Goal: Task Accomplishment & Management: Manage account settings

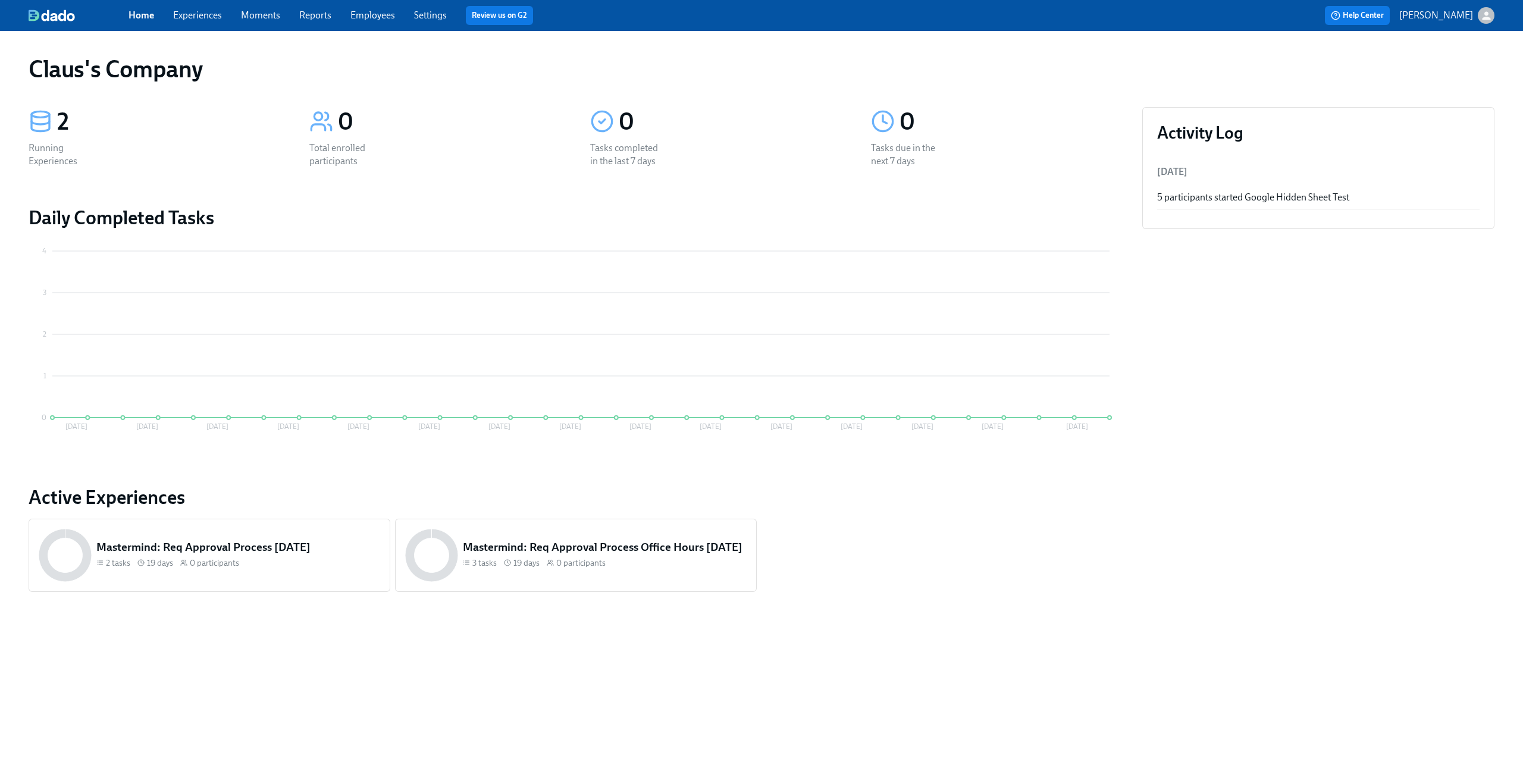
click at [1482, 15] on icon "button" at bounding box center [1486, 15] width 12 height 12
click at [1446, 74] on span "Switch organization..." at bounding box center [1429, 69] width 112 height 13
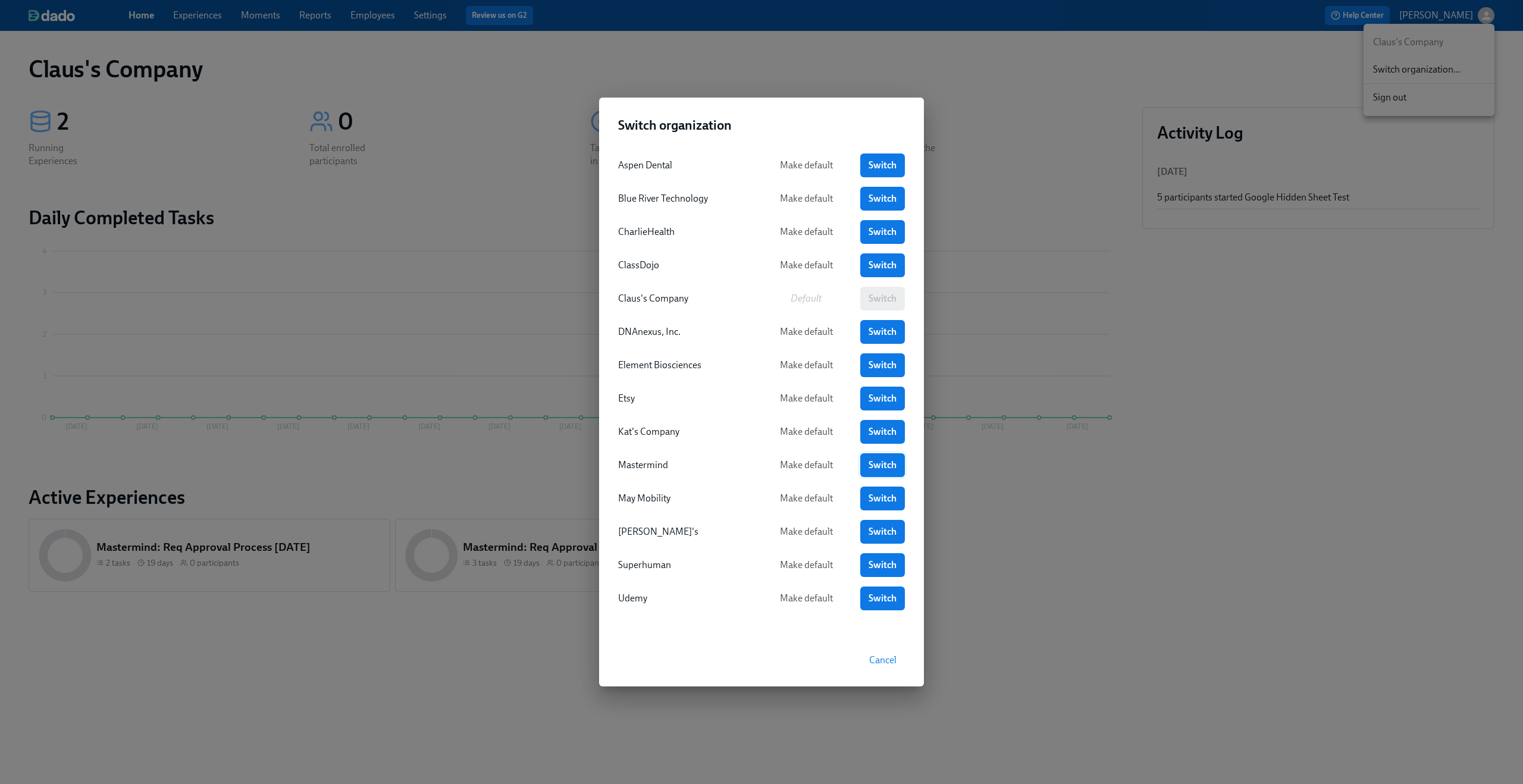
click at [881, 457] on link "Switch" at bounding box center [883, 465] width 45 height 24
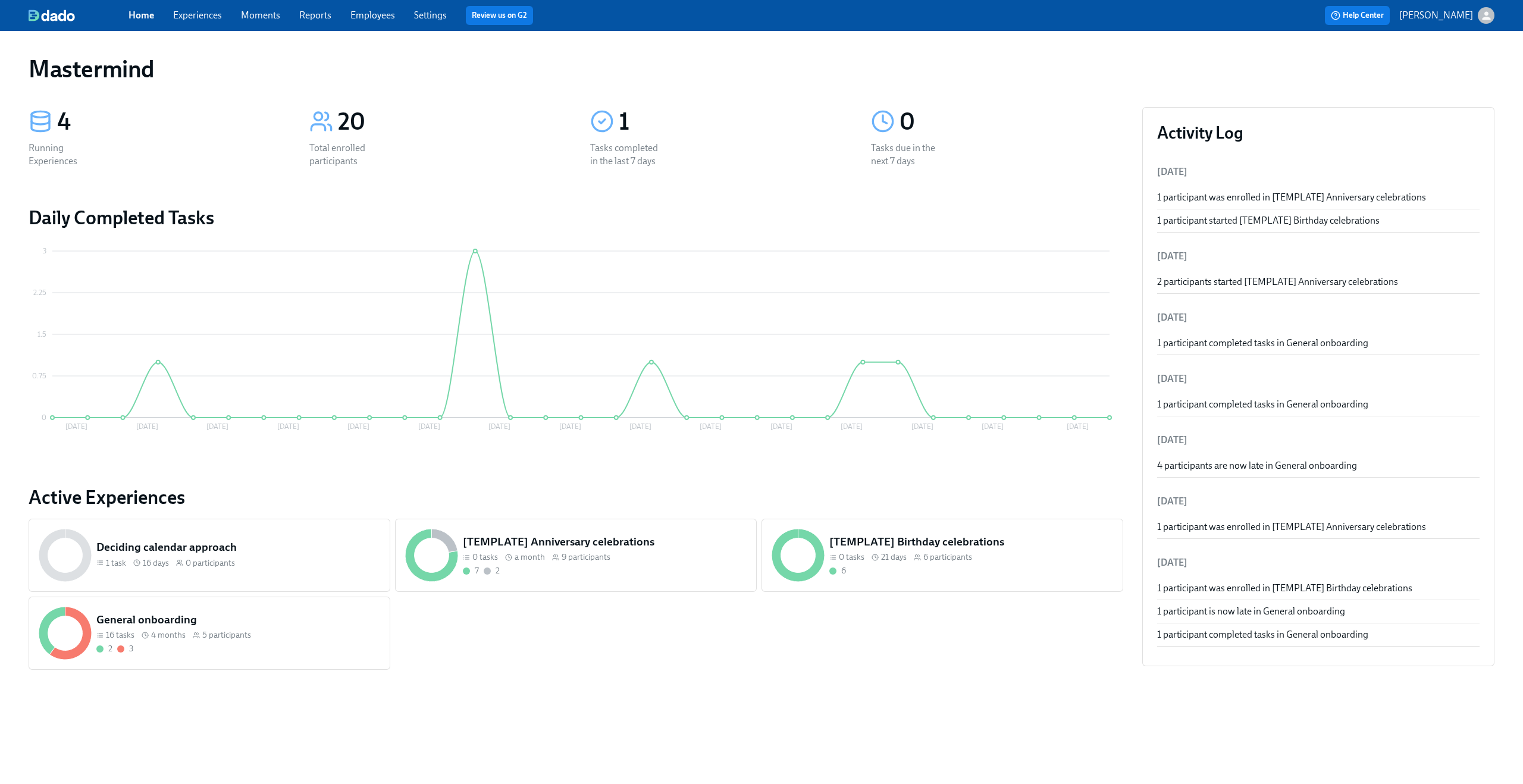
click at [203, 13] on link "Experiences" at bounding box center [197, 15] width 48 height 12
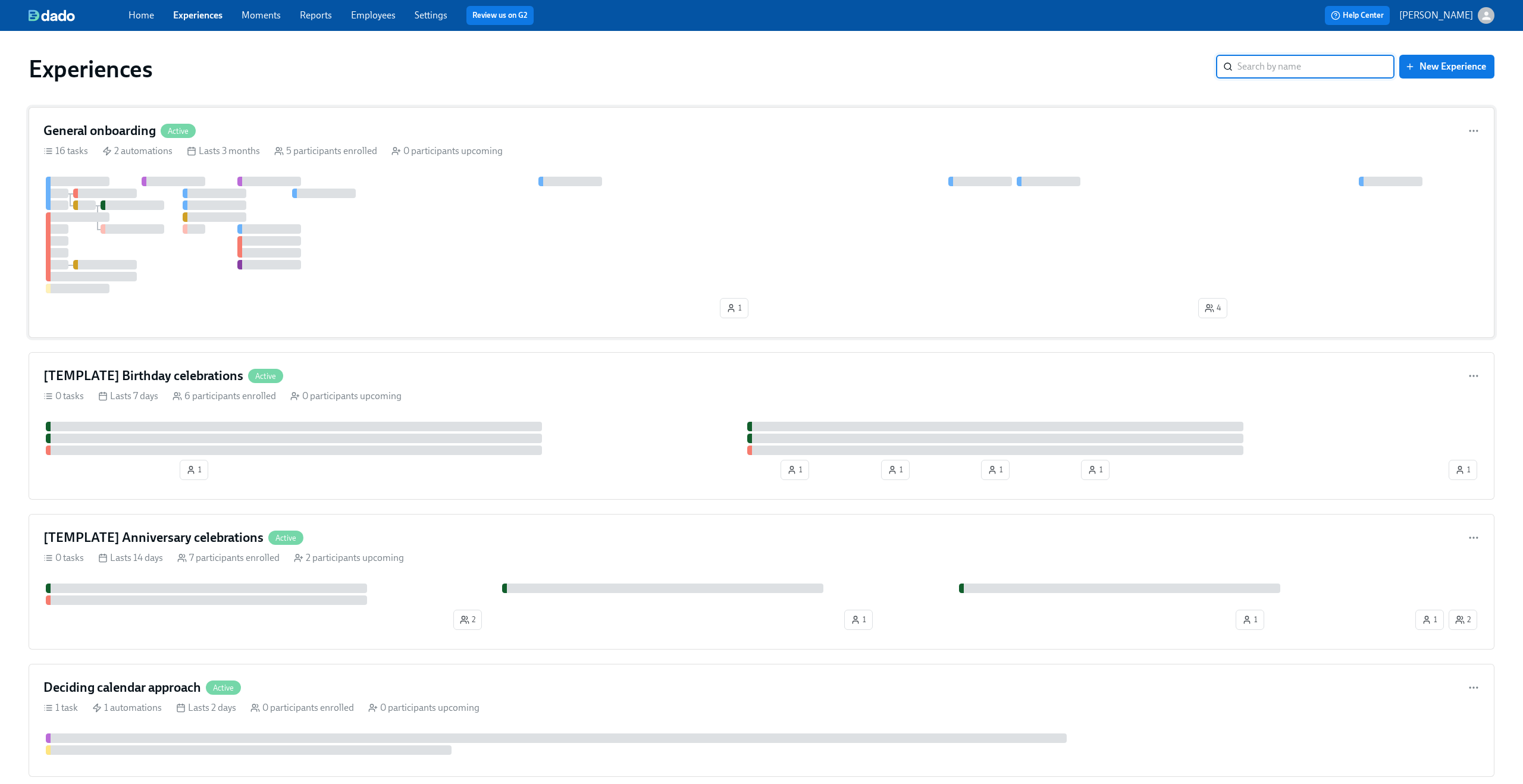
click at [470, 216] on div at bounding box center [761, 234] width 1436 height 116
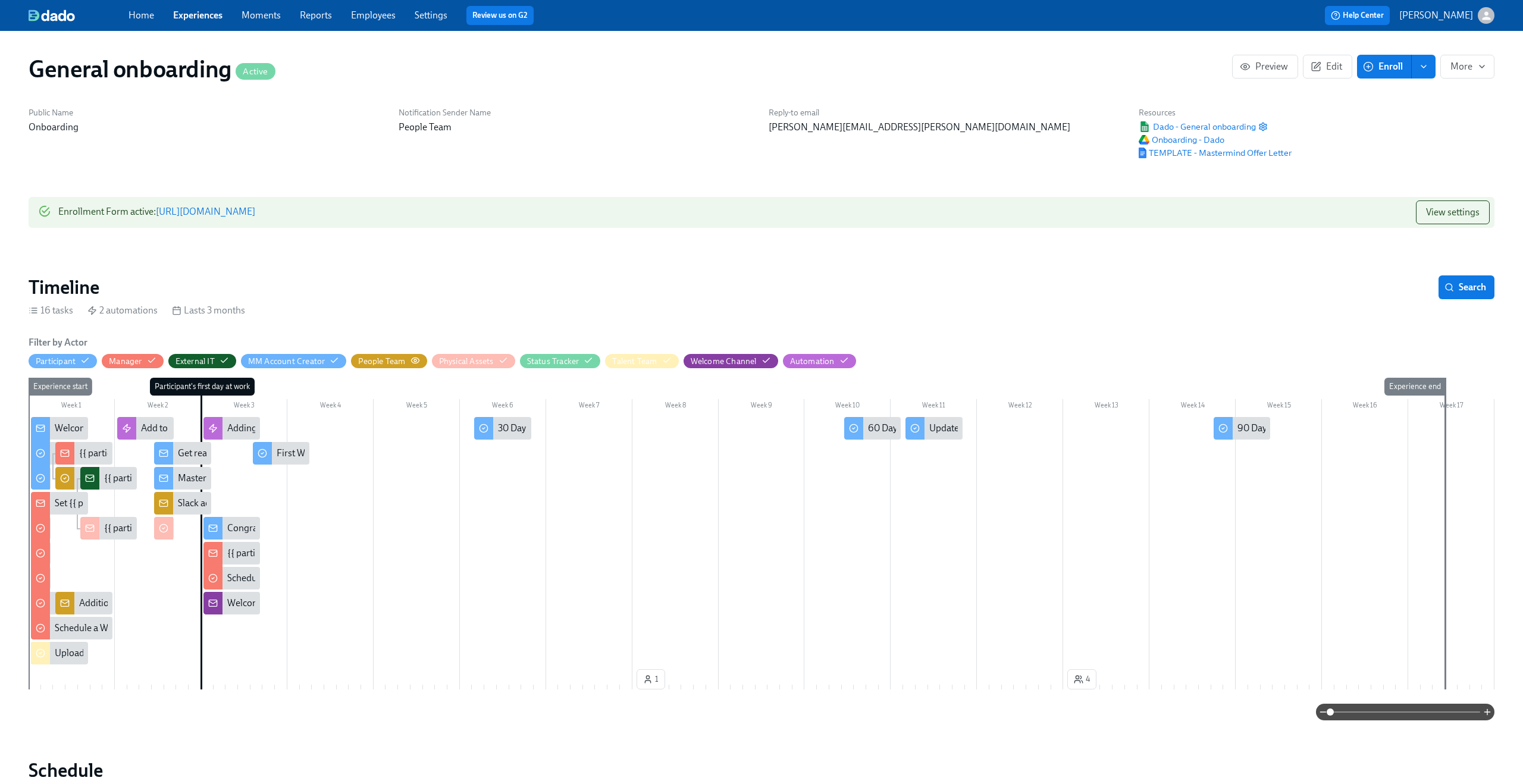
scroll to position [0, 1721]
click at [1318, 70] on icon "button" at bounding box center [1316, 67] width 9 height 9
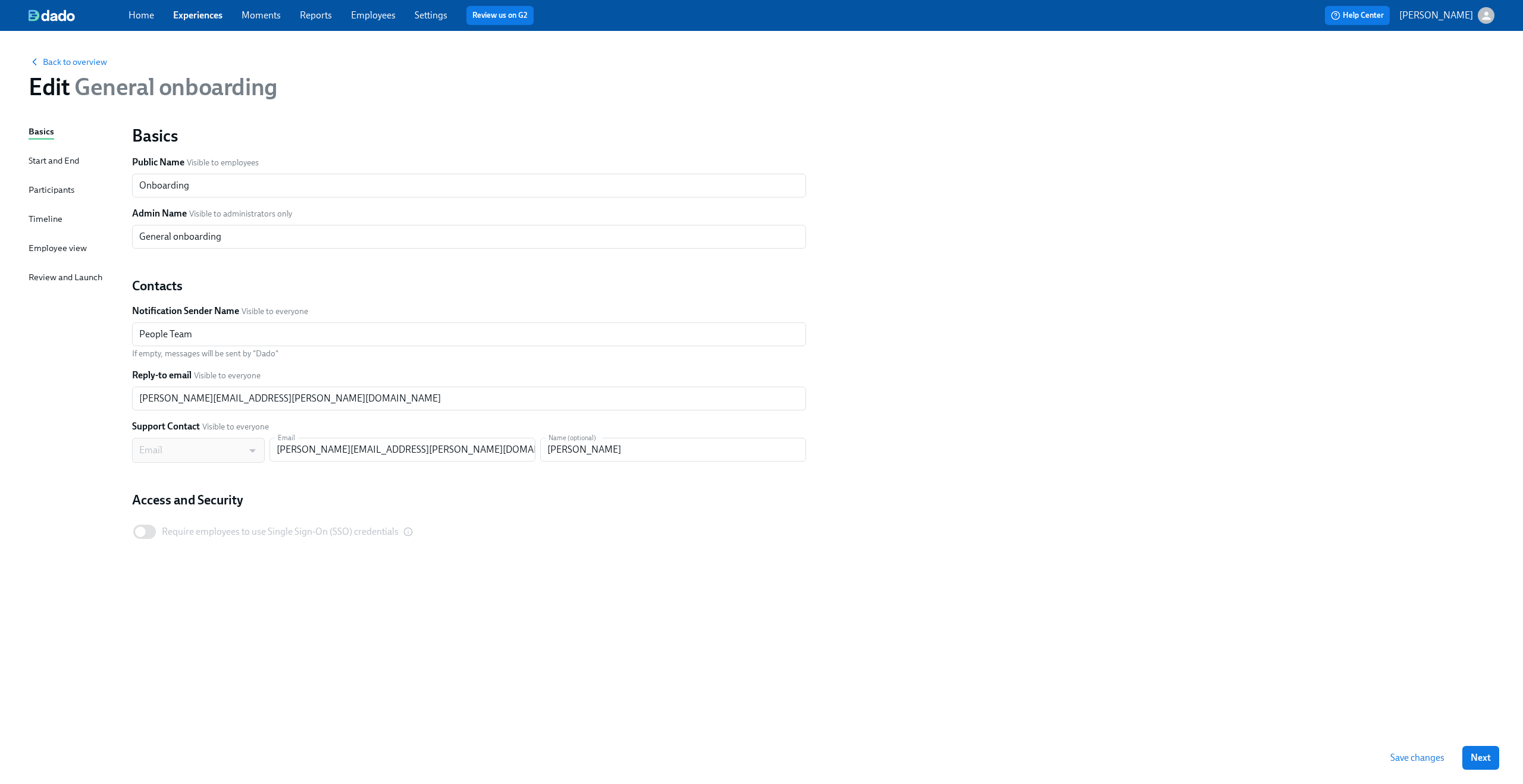
click at [48, 221] on div "Timeline" at bounding box center [45, 219] width 34 height 13
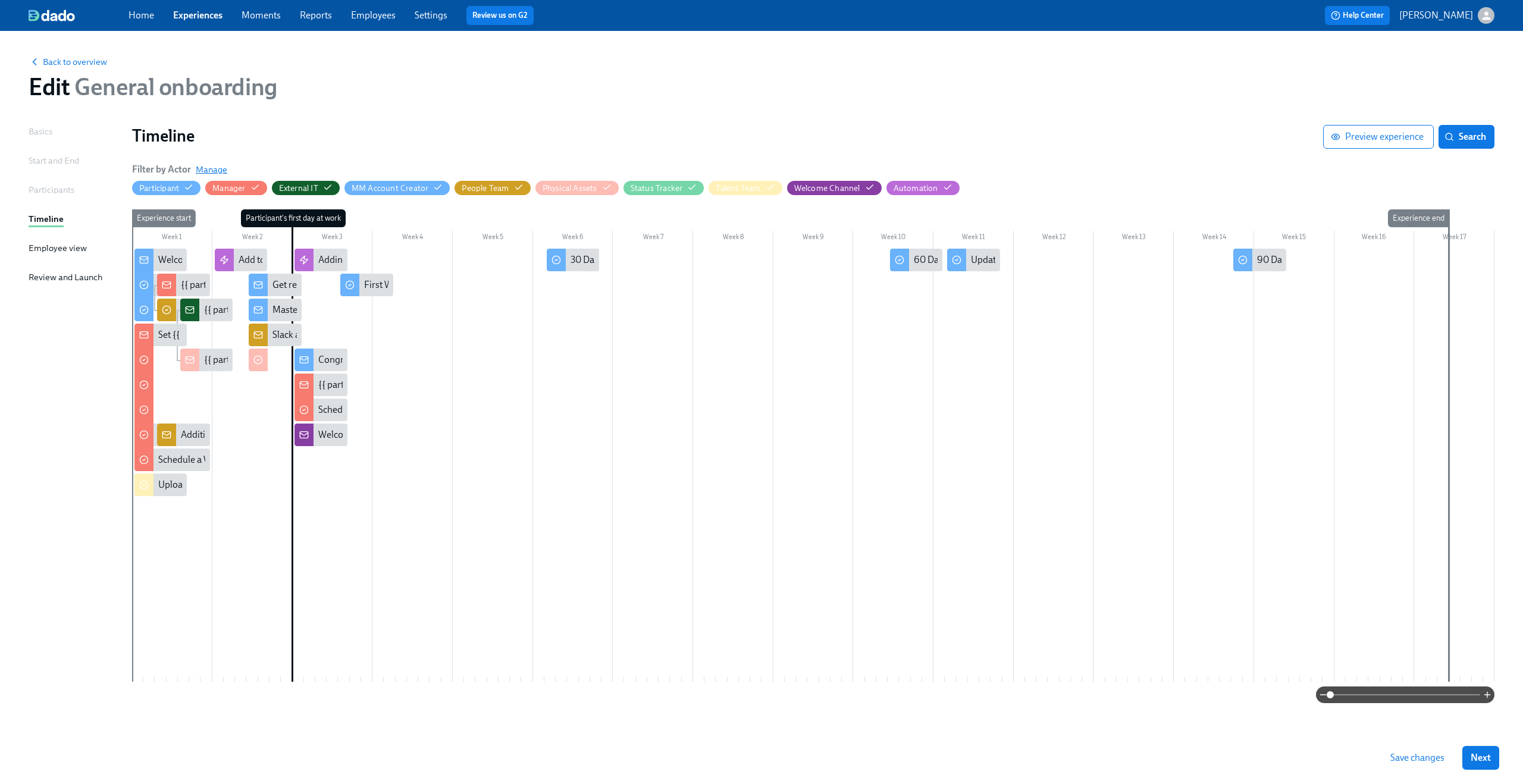
click at [204, 167] on span "Manage" at bounding box center [212, 169] width 32 height 12
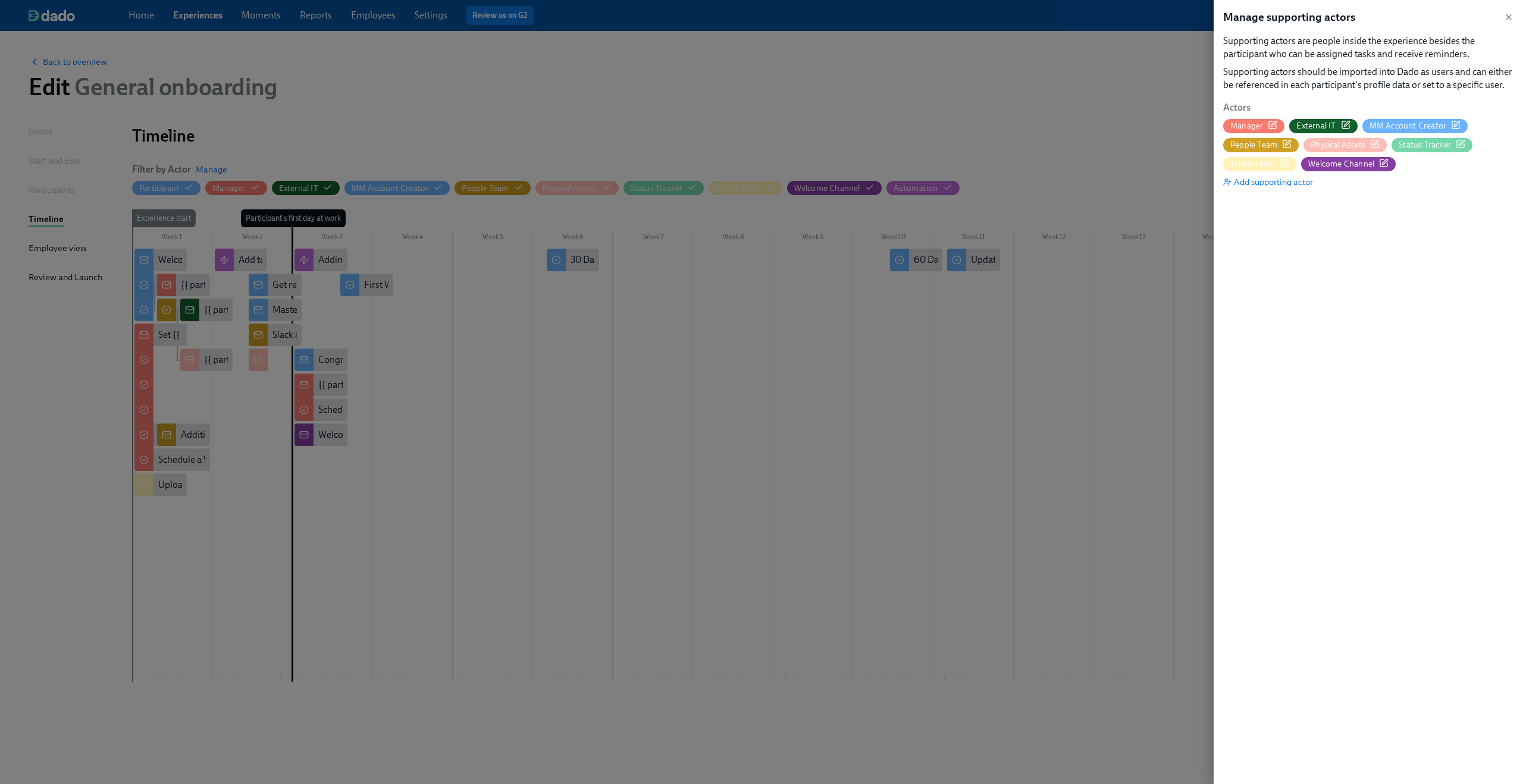
click at [1291, 140] on span "People Team" at bounding box center [1260, 145] width 75 height 12
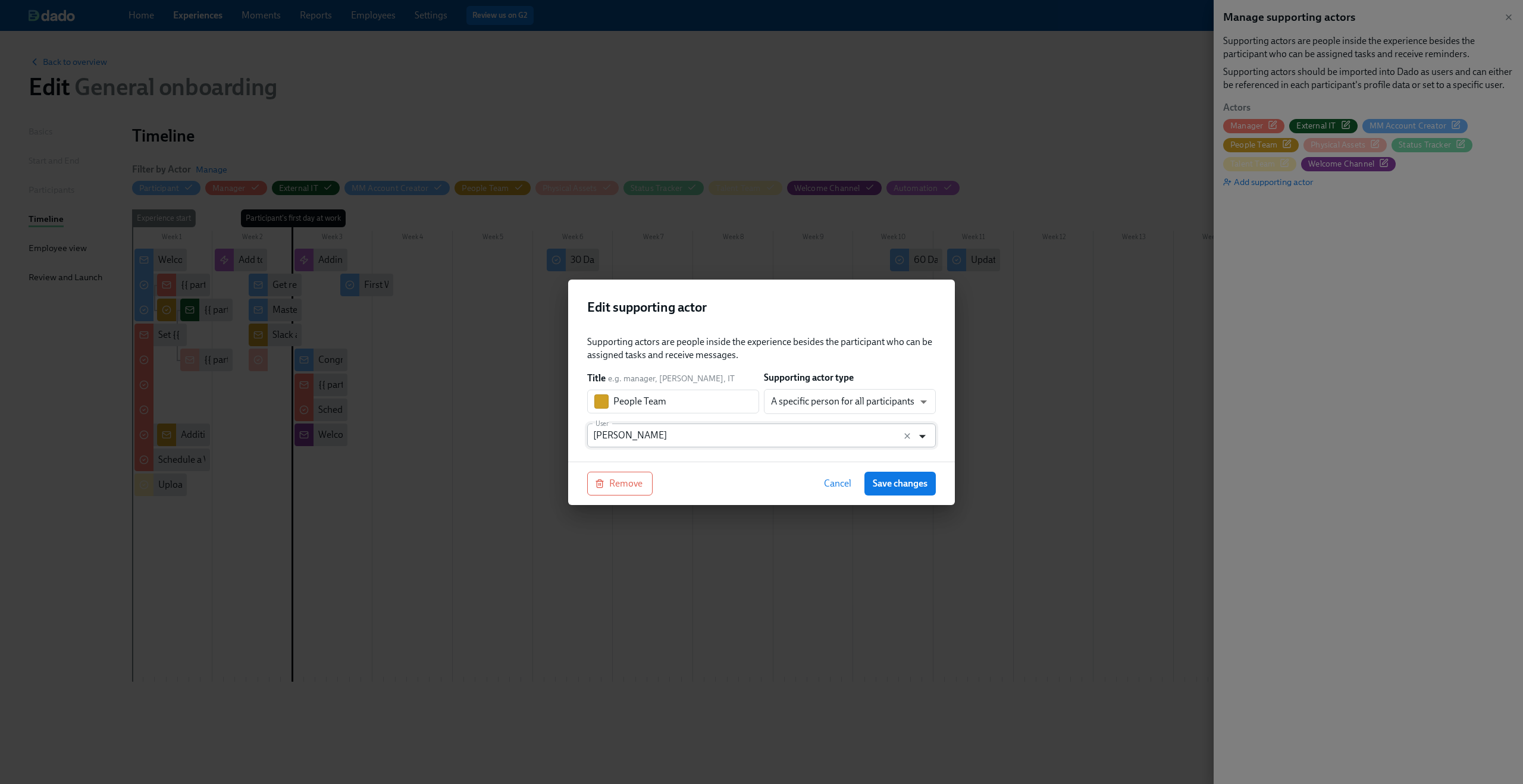
click at [924, 433] on icon "Open" at bounding box center [922, 436] width 16 height 16
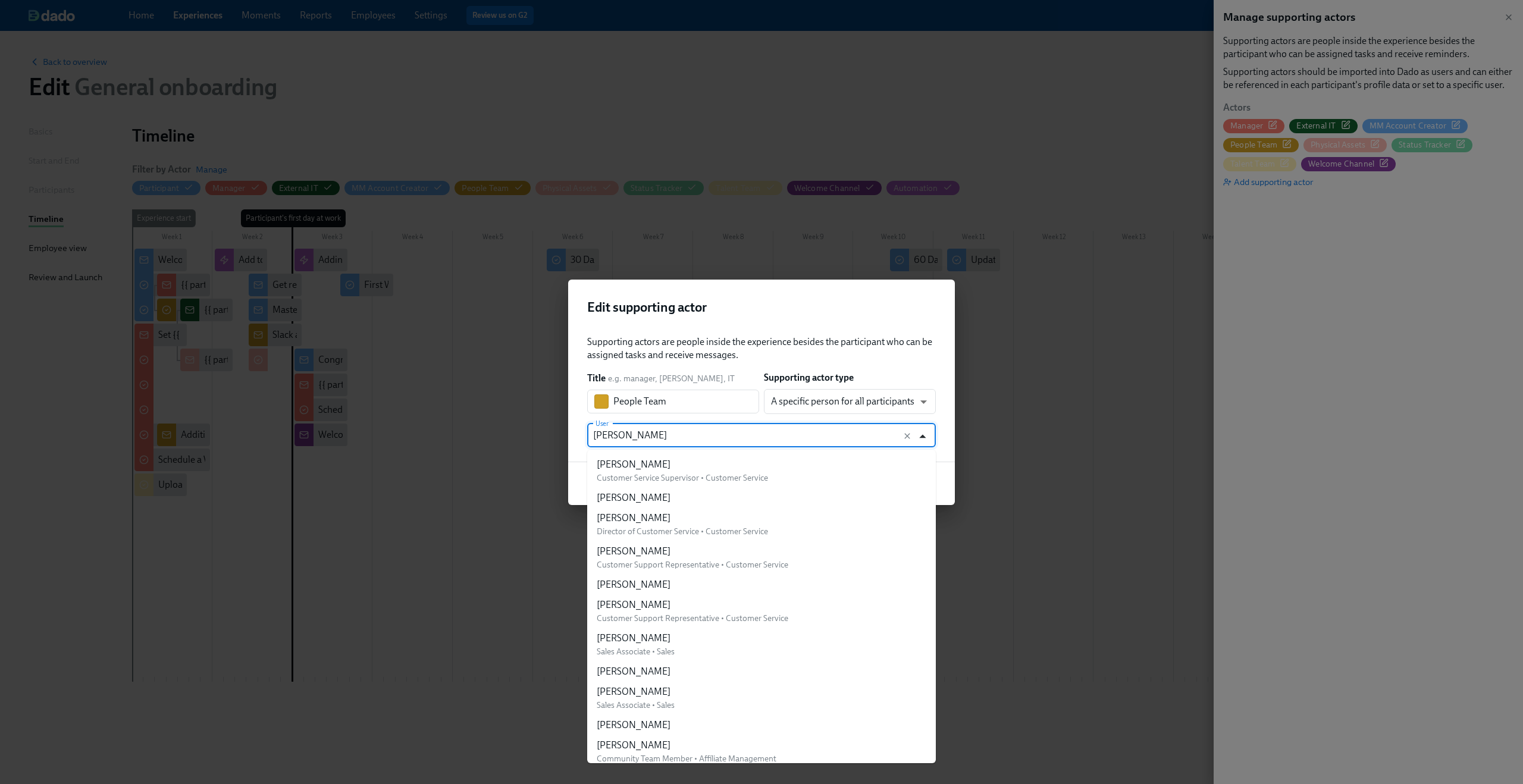
scroll to position [322, 0]
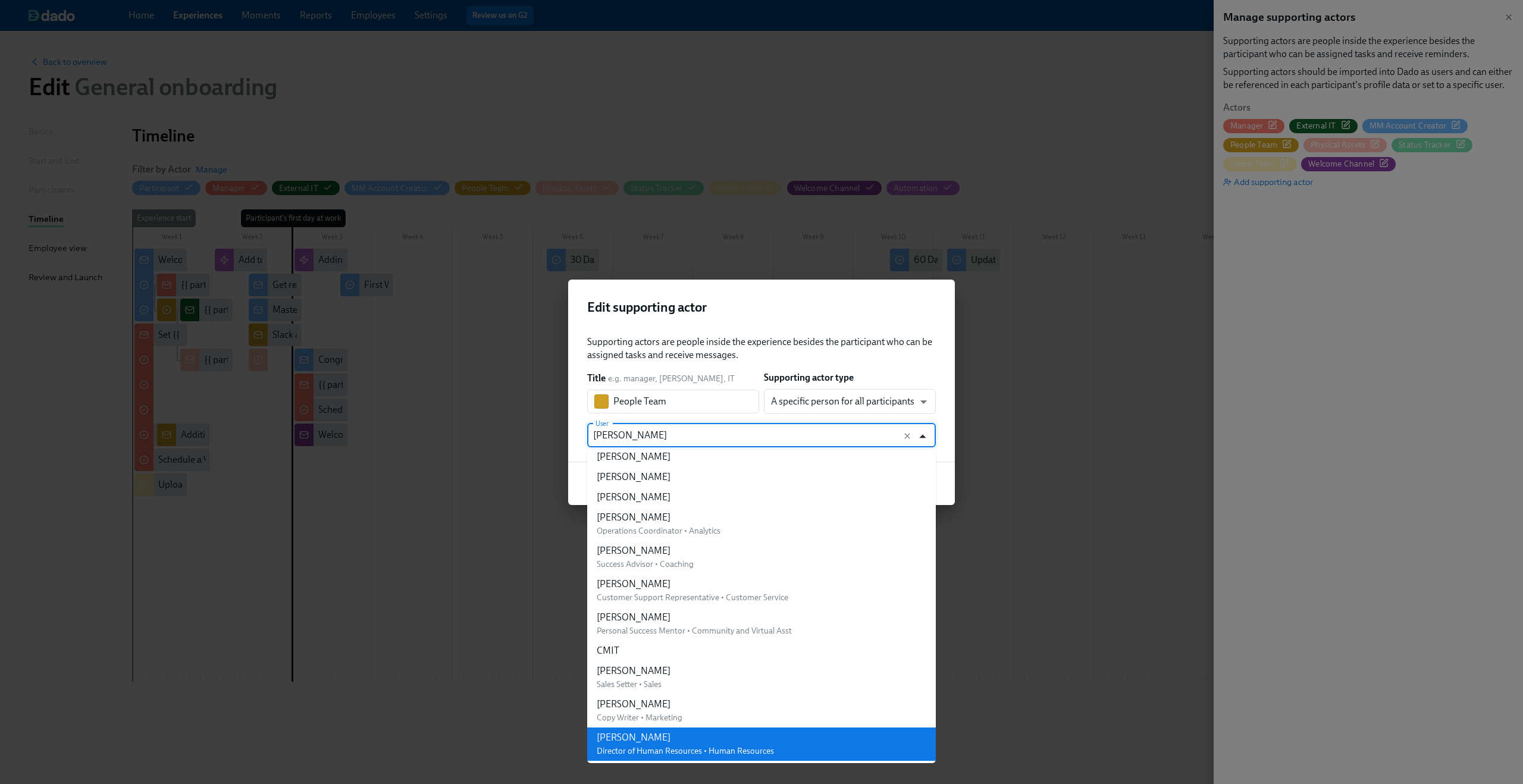
click at [924, 433] on icon "Close" at bounding box center [922, 436] width 16 height 16
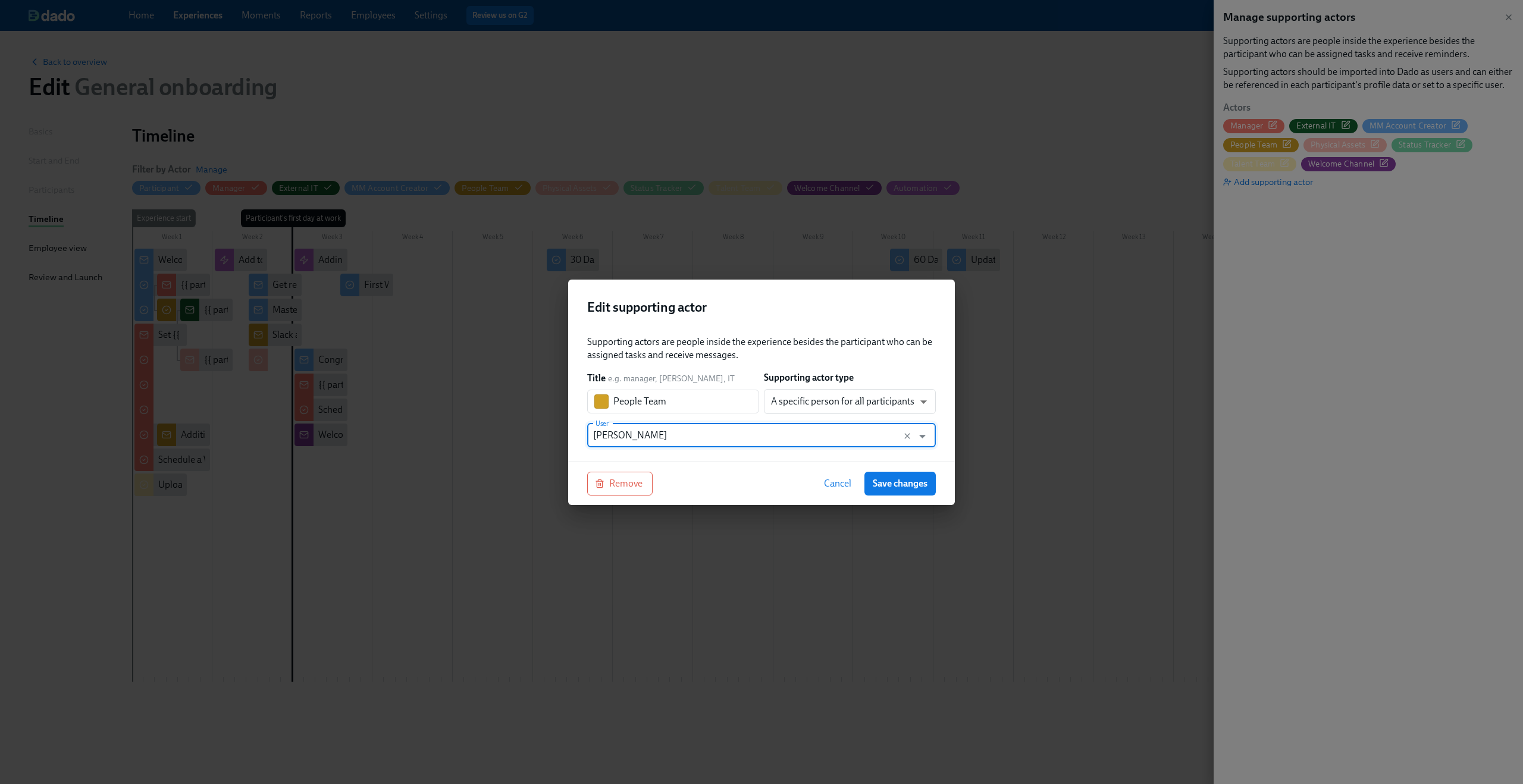
click at [835, 481] on span "Cancel" at bounding box center [838, 483] width 27 height 12
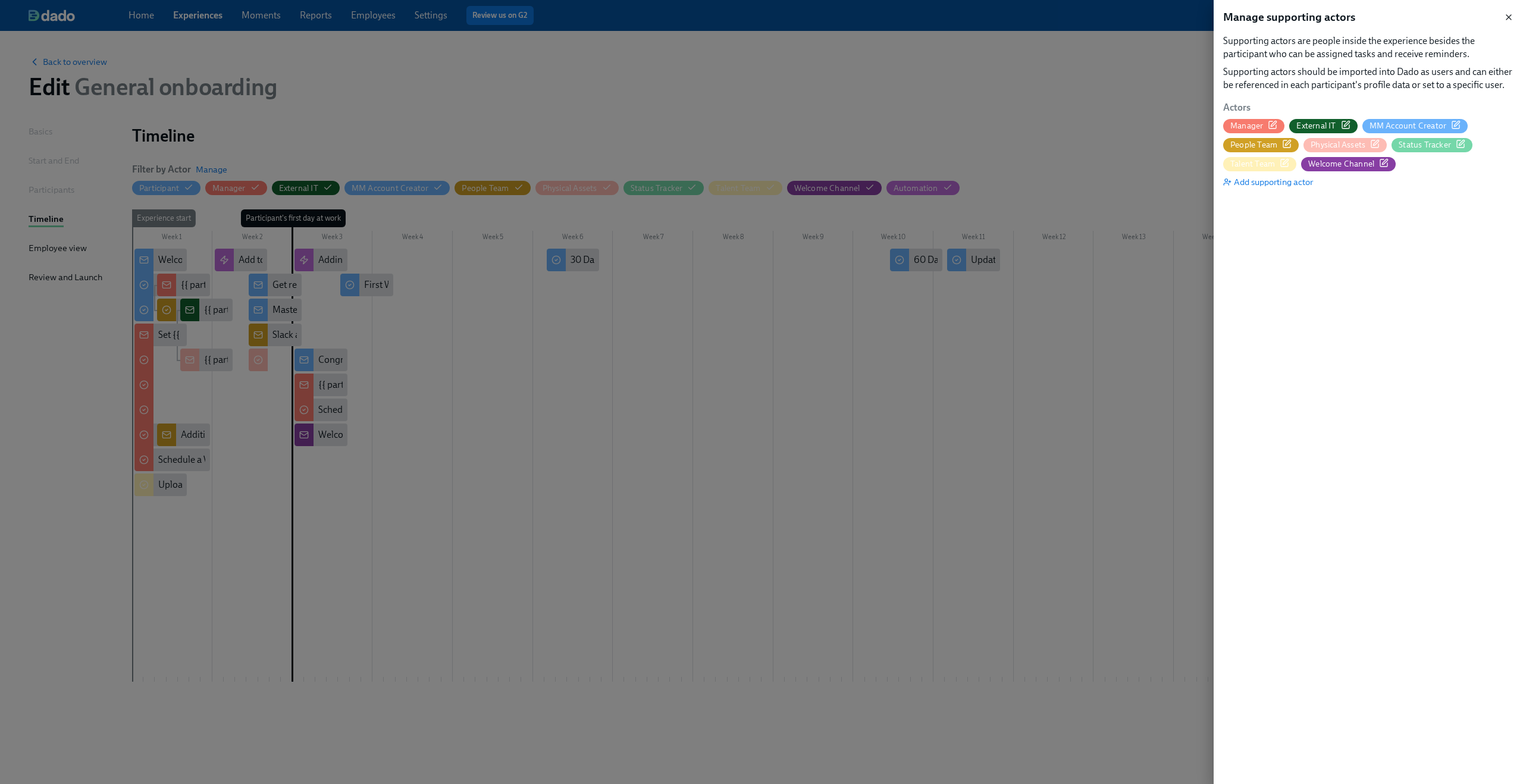
click at [1511, 19] on icon "button" at bounding box center [1509, 17] width 5 height 5
